Goal: Transaction & Acquisition: Purchase product/service

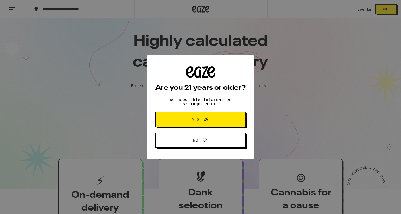
click at [196, 123] on span "Yes" at bounding box center [201, 119] width 44 height 7
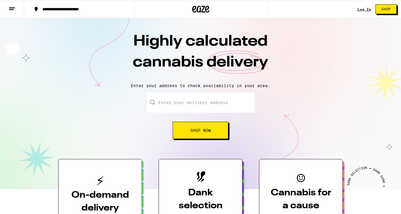
click at [363, 10] on link "Log In" at bounding box center [364, 9] width 14 height 4
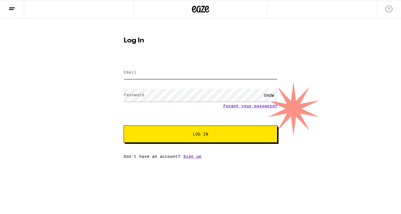
type input "[EMAIL_ADDRESS][PERSON_NAME][DOMAIN_NAME]"
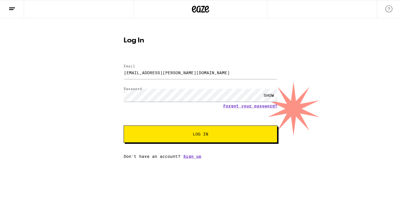
click at [176, 140] on button "Log In" at bounding box center [201, 134] width 154 height 17
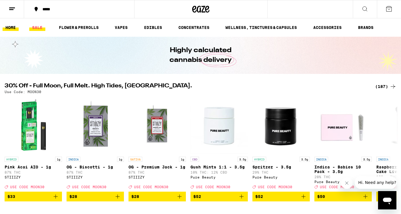
click at [35, 29] on link "SALE" at bounding box center [37, 27] width 16 height 7
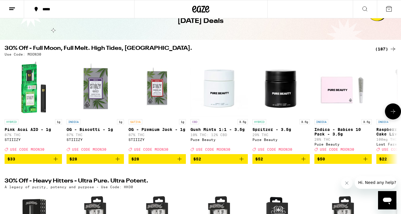
scroll to position [34, 0]
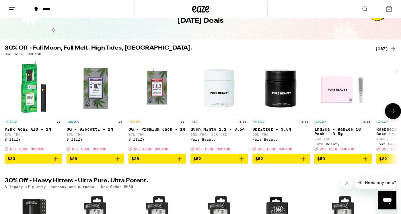
click at [181, 161] on icon "Add to bag" at bounding box center [179, 159] width 4 height 4
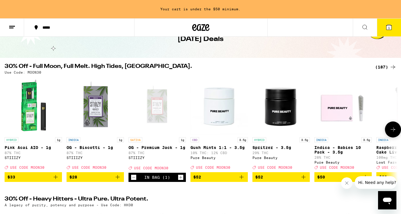
click at [393, 133] on icon at bounding box center [392, 129] width 7 height 7
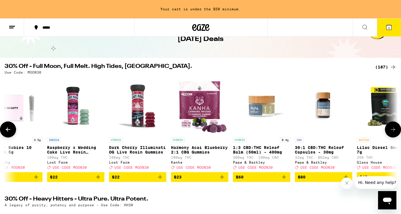
click at [393, 133] on icon at bounding box center [392, 129] width 7 height 7
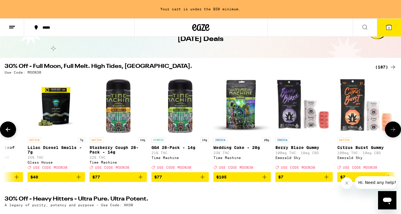
click at [393, 133] on icon at bounding box center [392, 129] width 7 height 7
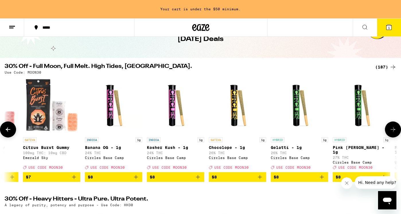
scroll to position [0, 987]
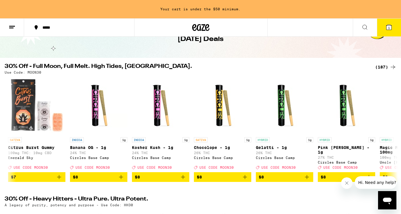
click at [383, 67] on div "(187)" at bounding box center [385, 67] width 21 height 7
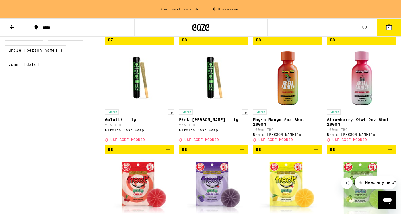
scroll to position [604, 0]
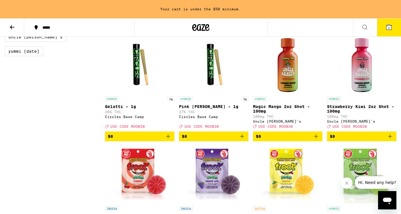
click at [244, 140] on icon "Add to bag" at bounding box center [242, 136] width 7 height 7
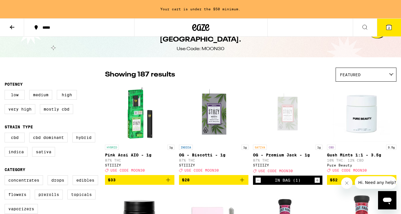
scroll to position [25, 0]
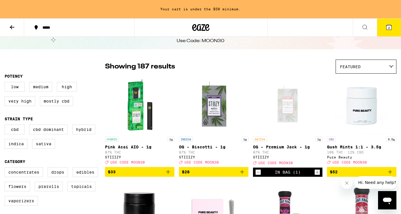
click at [167, 175] on icon "Add to bag" at bounding box center [168, 172] width 7 height 7
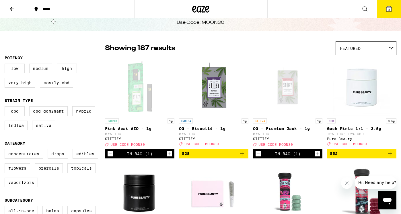
click at [391, 10] on icon at bounding box center [388, 8] width 5 height 5
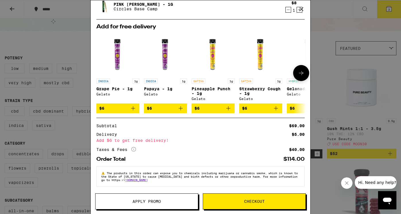
scroll to position [65, 0]
click at [162, 200] on span "Apply Promo" at bounding box center [146, 202] width 102 height 4
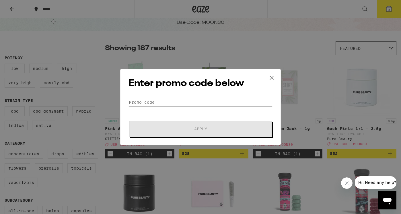
click at [145, 102] on input "Promo Code" at bounding box center [200, 102] width 144 height 9
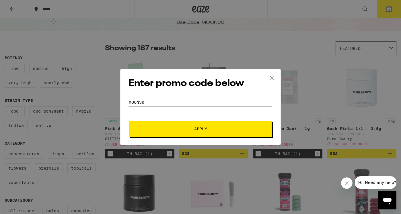
type input "Moon30"
click at [200, 129] on button "Apply" at bounding box center [200, 129] width 143 height 16
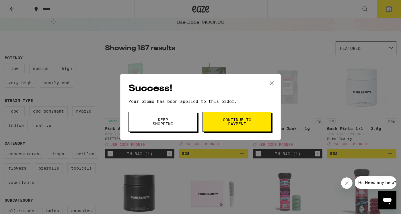
click at [232, 124] on span "Continue to payment" at bounding box center [236, 122] width 29 height 8
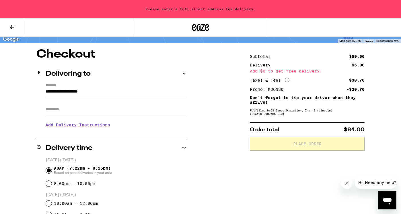
scroll to position [39, 0]
click at [95, 92] on input "**********" at bounding box center [116, 93] width 140 height 10
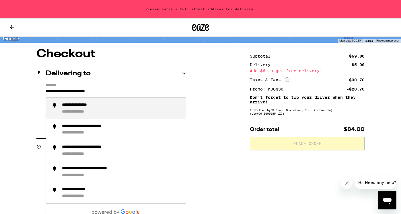
drag, startPoint x: 116, startPoint y: 93, endPoint x: -8, endPoint y: 92, distance: 124.4
click at [0, 92] on html "**********" at bounding box center [200, 176] width 401 height 431
click at [64, 106] on div "**********" at bounding box center [92, 105] width 60 height 5
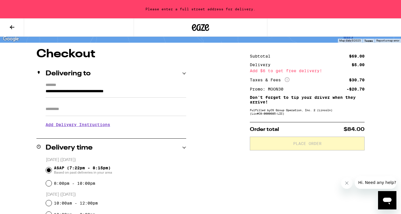
type input "**********"
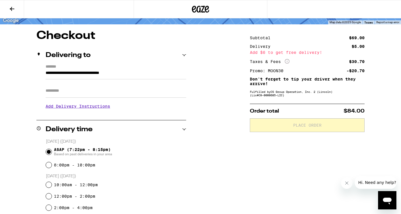
click at [62, 94] on input "Apt/Suite" at bounding box center [116, 91] width 140 height 14
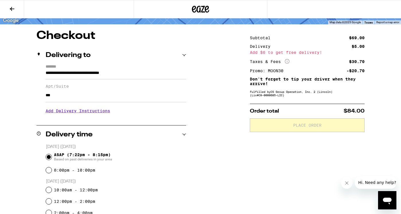
type input "***"
click at [15, 109] on div "**********" at bounding box center [200, 204] width 401 height 349
click at [57, 112] on h3 "Add Delivery Instructions" at bounding box center [116, 110] width 140 height 13
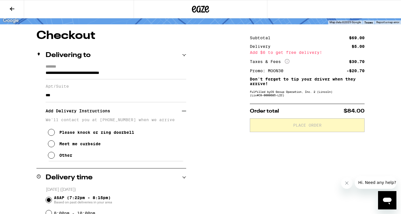
click at [52, 158] on icon at bounding box center [51, 155] width 7 height 7
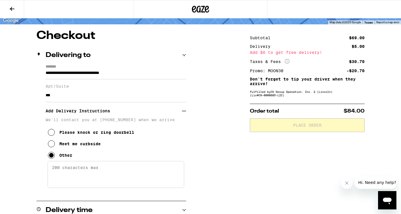
click at [64, 173] on textarea "Enter any other delivery instructions you want driver to know" at bounding box center [116, 174] width 136 height 27
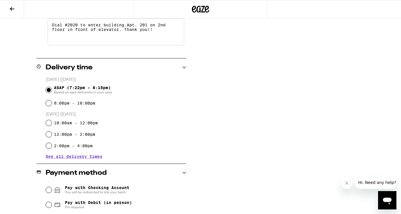
scroll to position [221, 0]
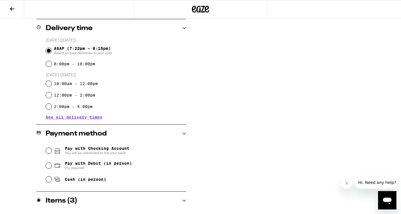
type textarea "Dial #2020 to enter building.Apt. 201 on 2nd floor in front of elevator. Thank …"
click at [49, 167] on input "Pay with Debit (in person) Pin required" at bounding box center [49, 166] width 6 height 6
radio input "true"
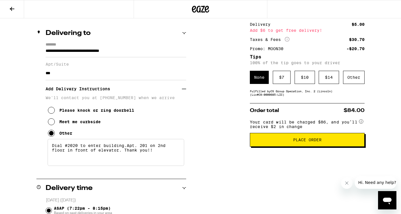
scroll to position [61, 0]
click at [286, 78] on div "$ 7" at bounding box center [282, 77] width 18 height 13
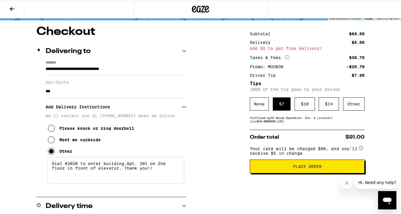
scroll to position [45, 0]
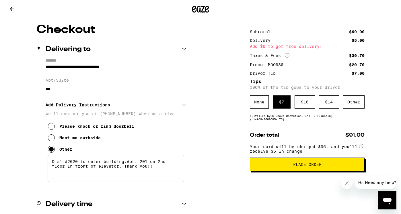
click at [307, 167] on span "Place Order" at bounding box center [307, 165] width 28 height 4
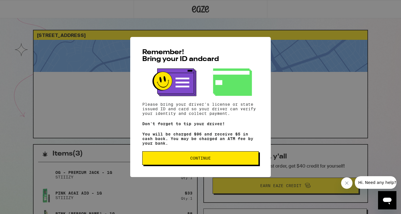
click at [185, 163] on button "Continue" at bounding box center [200, 158] width 116 height 14
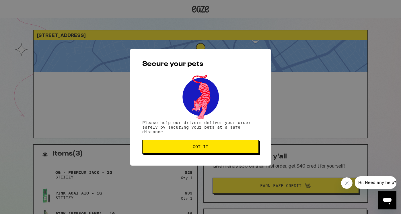
click at [181, 148] on span "Got it" at bounding box center [200, 147] width 107 height 4
